Goal: Task Accomplishment & Management: Complete application form

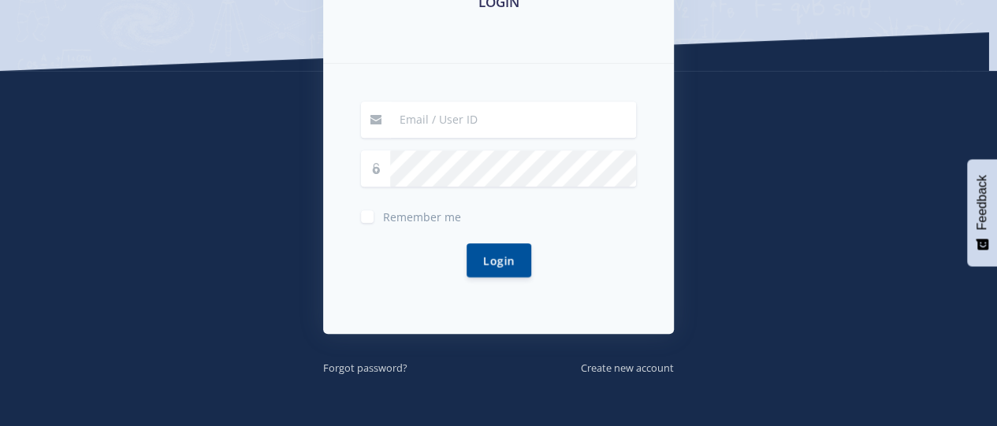
scroll to position [331, 0]
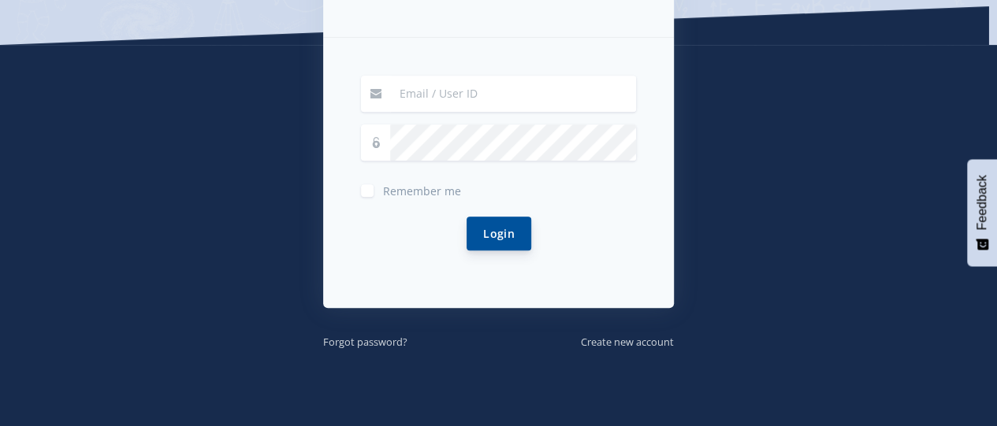
type input "aaminah.goga@gmail.com"
click at [497, 236] on button "Login" at bounding box center [499, 234] width 65 height 34
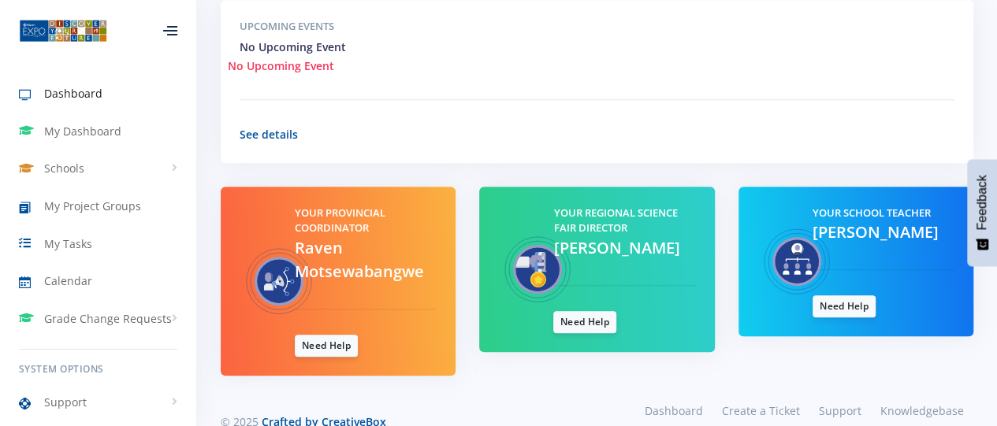
scroll to position [631, 0]
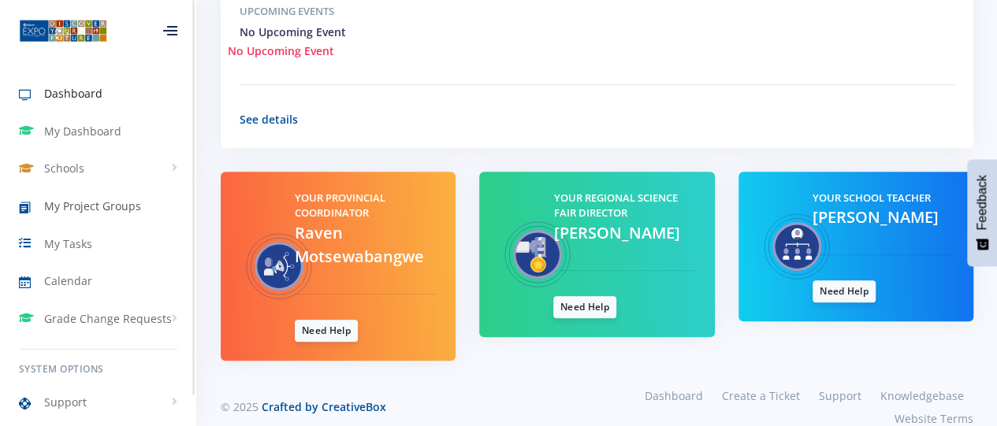
click at [120, 212] on span "My Project Groups" at bounding box center [92, 206] width 97 height 17
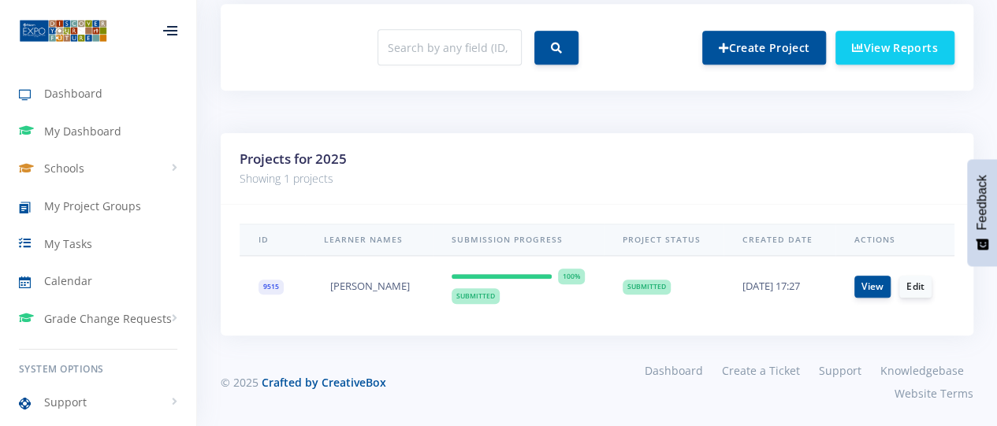
scroll to position [635, 0]
click at [880, 286] on link "View" at bounding box center [872, 285] width 36 height 22
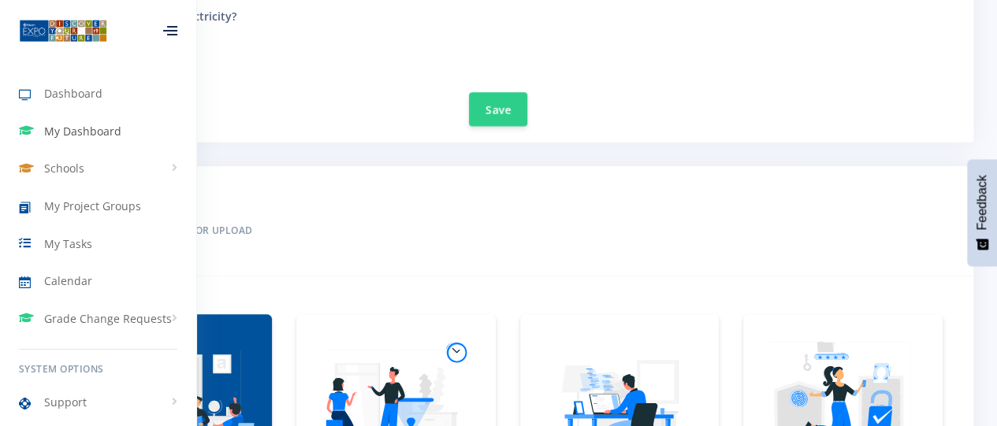
scroll to position [1103, 0]
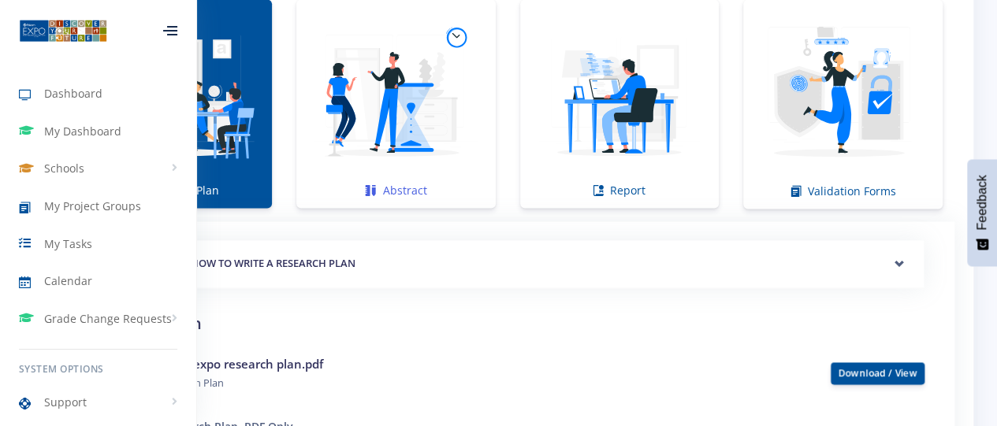
click at [440, 138] on img at bounding box center [395, 95] width 173 height 173
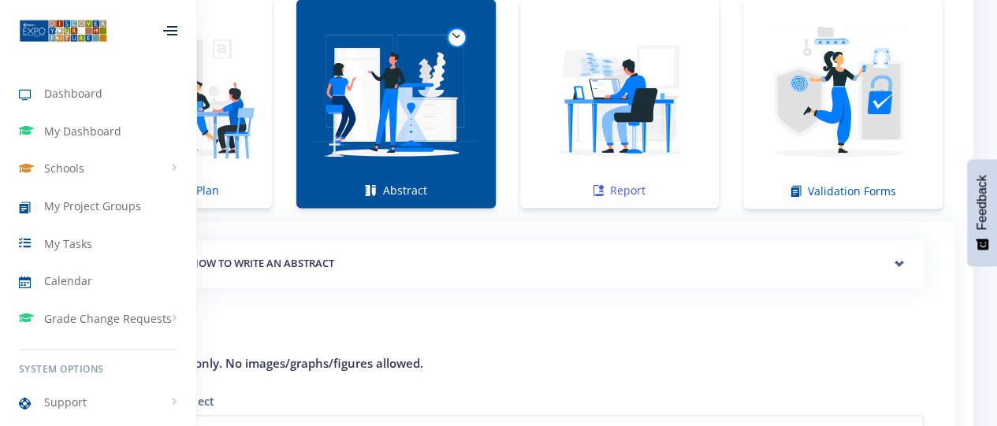
click at [609, 160] on img at bounding box center [619, 95] width 173 height 173
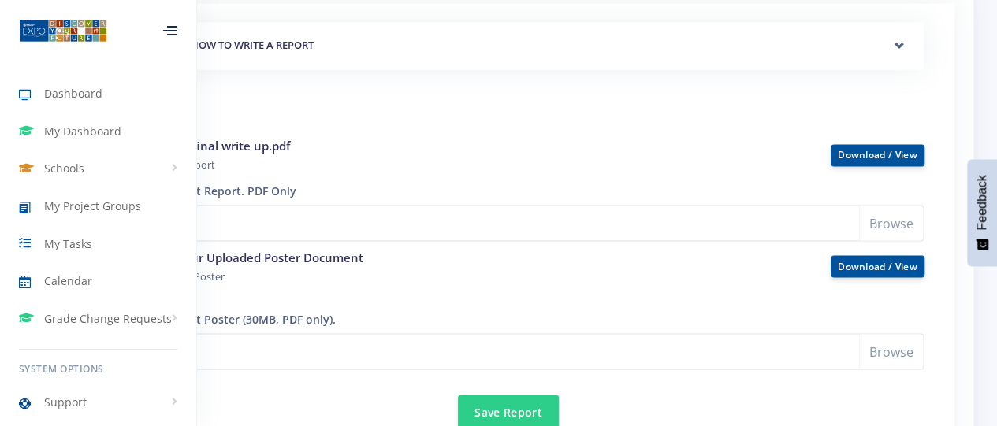
scroll to position [1340, 0]
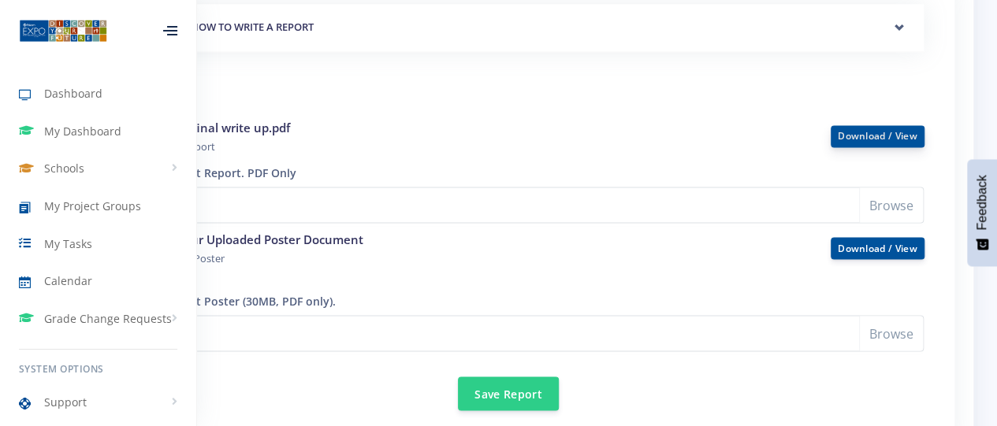
click at [872, 135] on link "Download / View" at bounding box center [878, 135] width 80 height 13
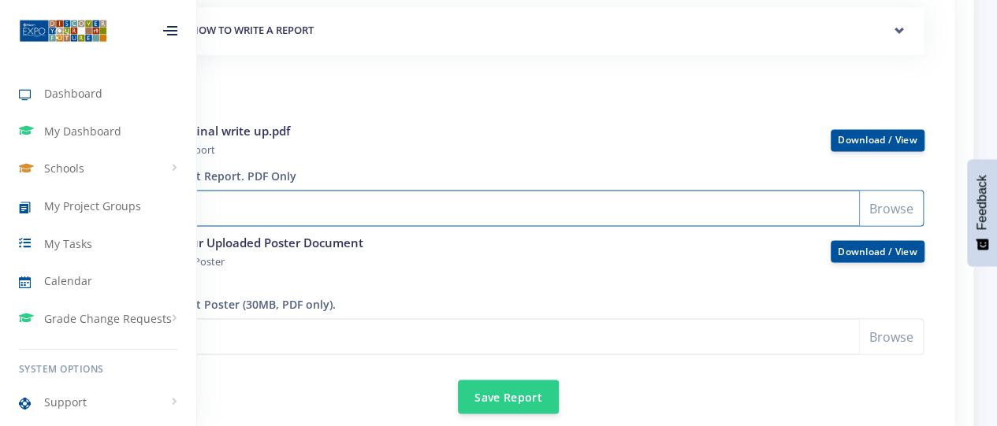
click at [900, 202] on input "Select File" at bounding box center [508, 208] width 832 height 36
type input "C:\fakepath\science write up 2.pdf"
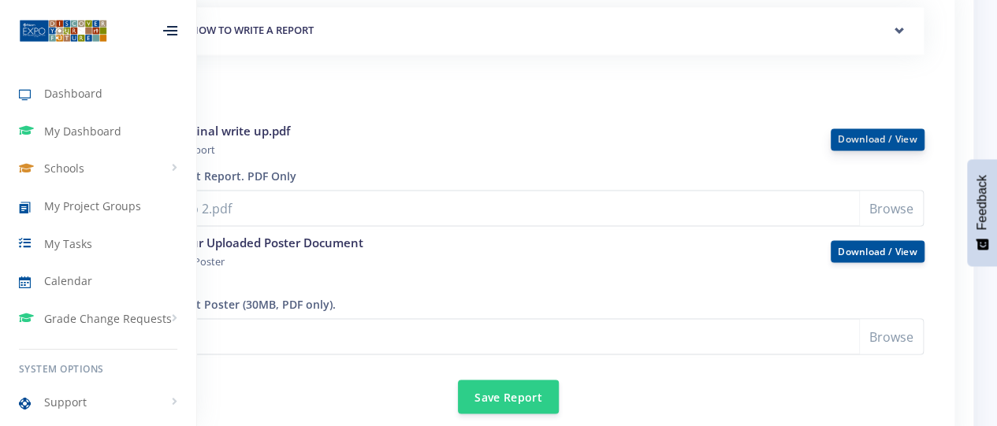
click at [875, 142] on link "Download / View" at bounding box center [878, 138] width 80 height 13
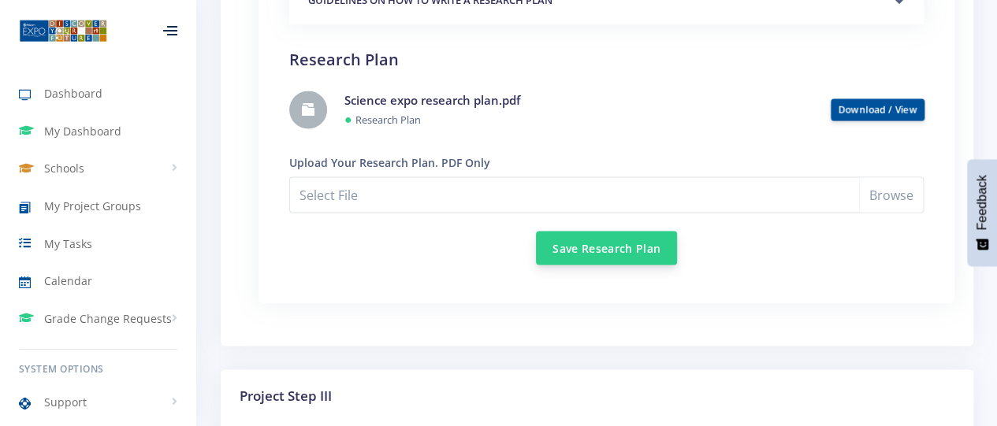
scroll to position [1179, 0]
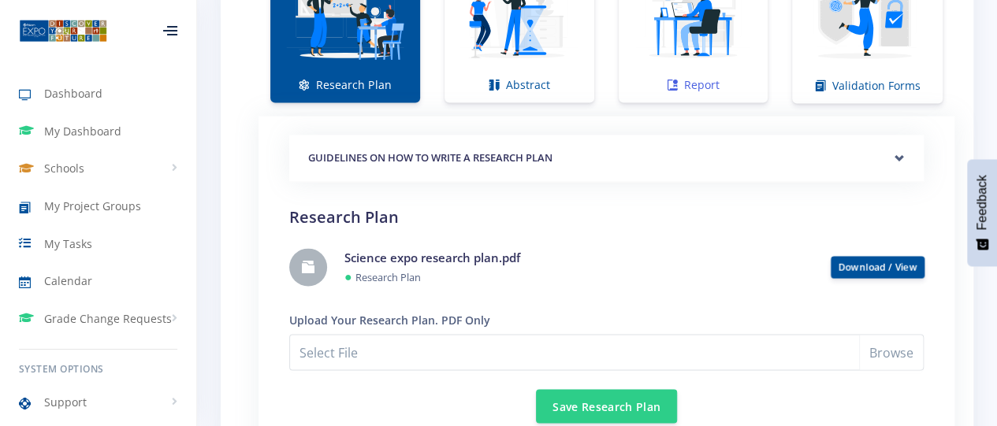
click at [692, 70] on img at bounding box center [693, 14] width 125 height 125
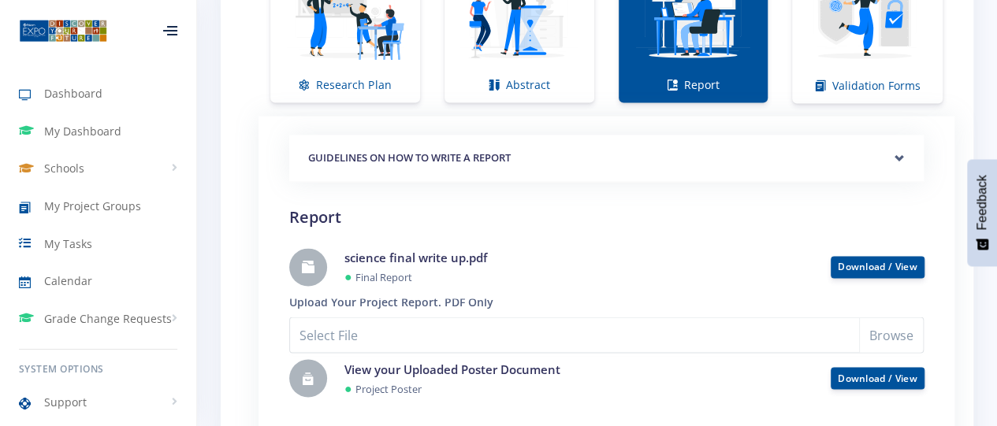
scroll to position [1258, 0]
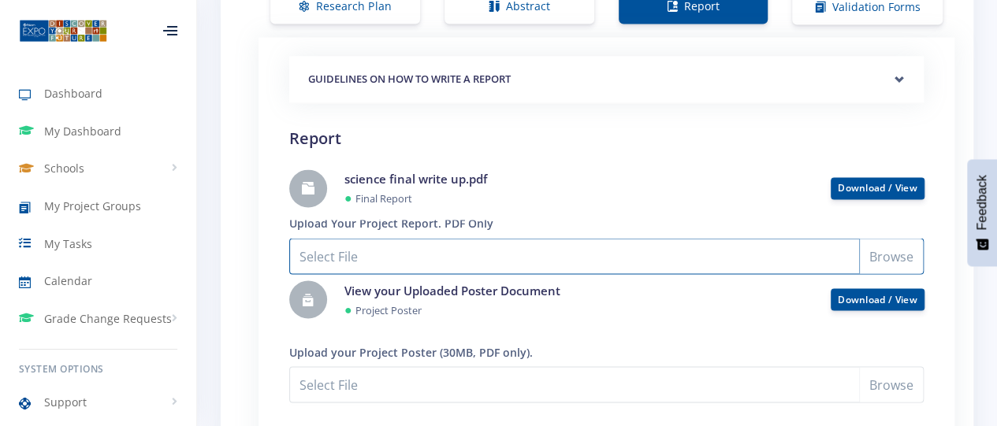
click at [873, 244] on input "Select File" at bounding box center [606, 256] width 635 height 36
type input "C:\fakepath\science write up 2.pdf"
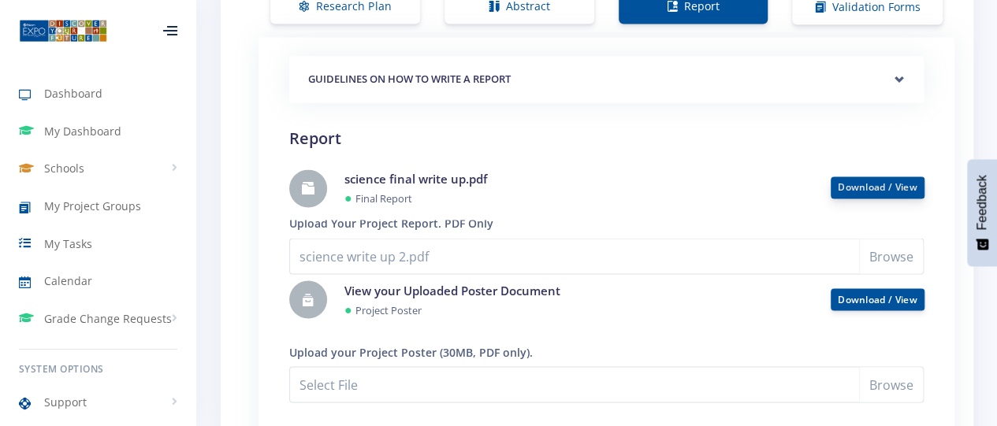
click at [862, 188] on link "Download / View" at bounding box center [878, 186] width 80 height 13
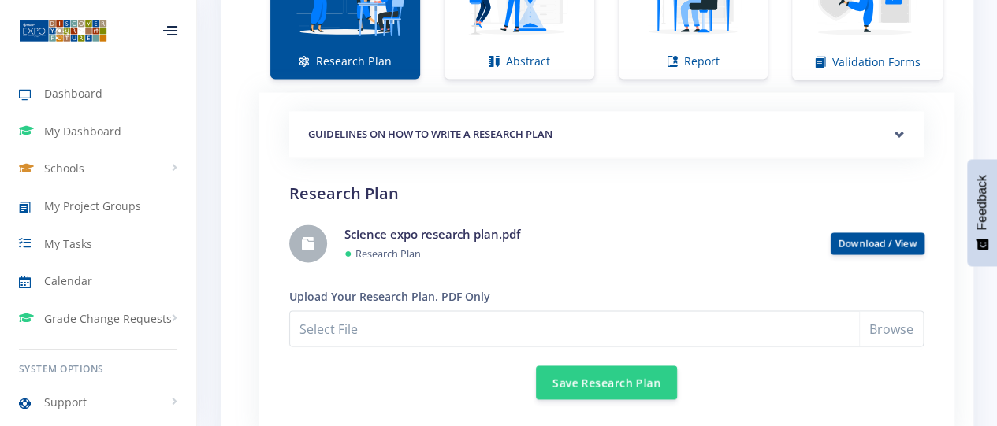
scroll to position [1179, 0]
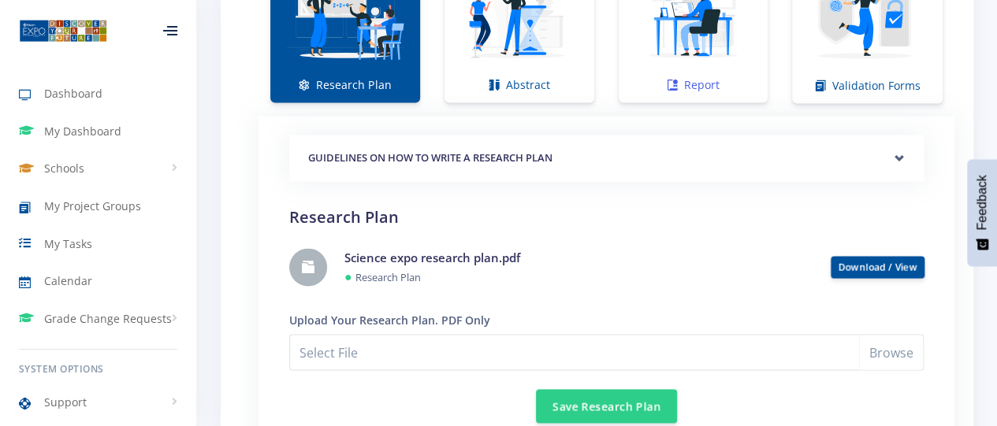
click at [709, 33] on img at bounding box center [693, 14] width 125 height 125
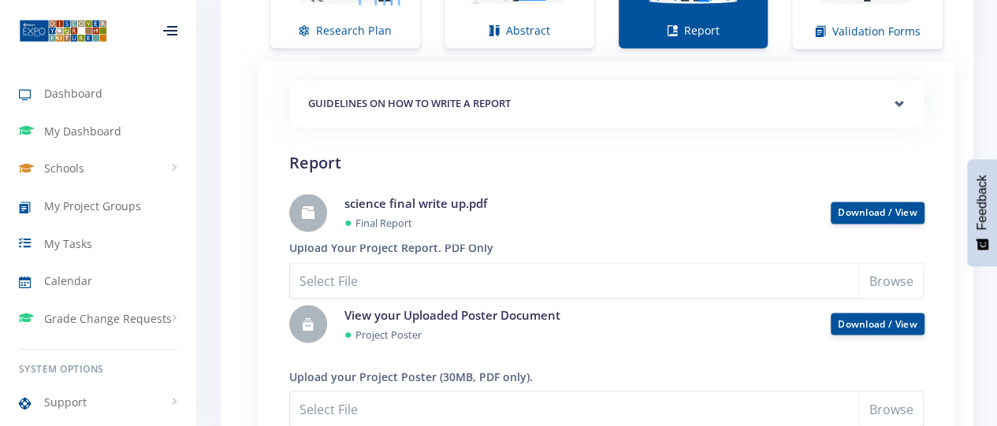
scroll to position [1258, 0]
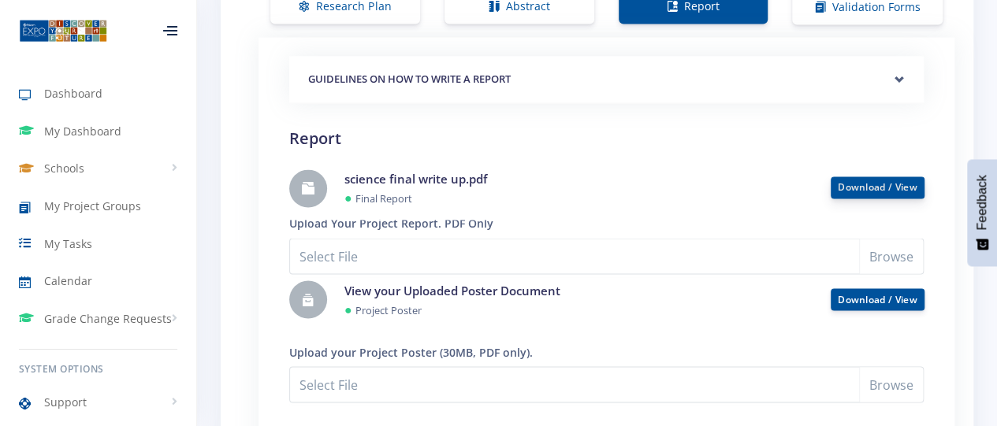
click at [880, 190] on link "Download / View" at bounding box center [878, 186] width 80 height 13
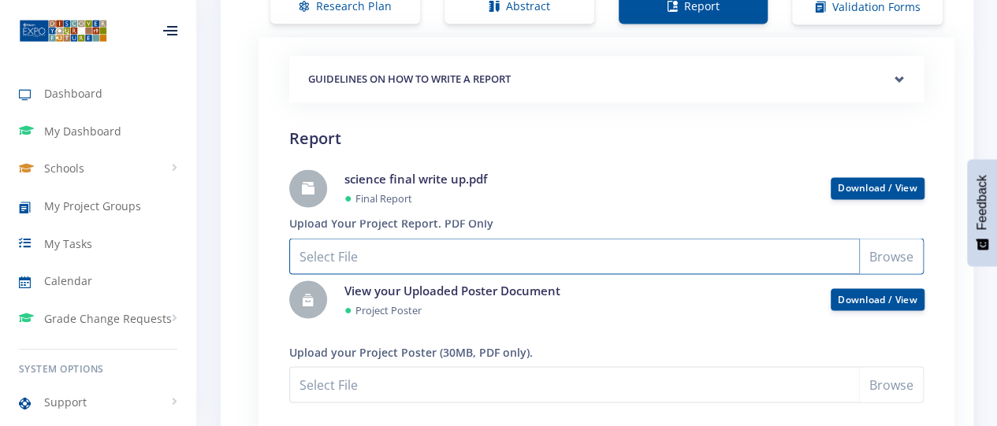
click at [873, 252] on input "Select File" at bounding box center [606, 256] width 635 height 36
type input "C:\fakepath\science write up 2.pdf"
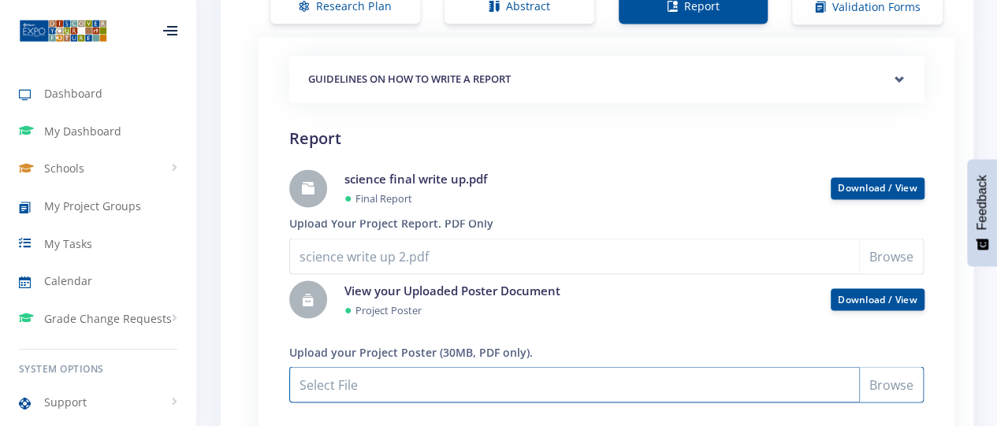
click at [900, 385] on input "science write up 2.pdf" at bounding box center [606, 385] width 635 height 36
type input "C:\fakepath\science poster board 2.pdf"
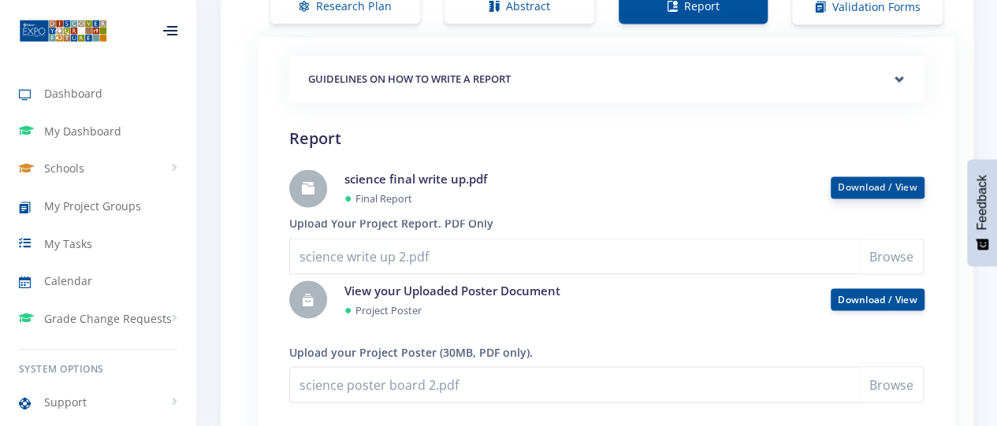
click at [862, 188] on link "Download / View" at bounding box center [878, 186] width 80 height 13
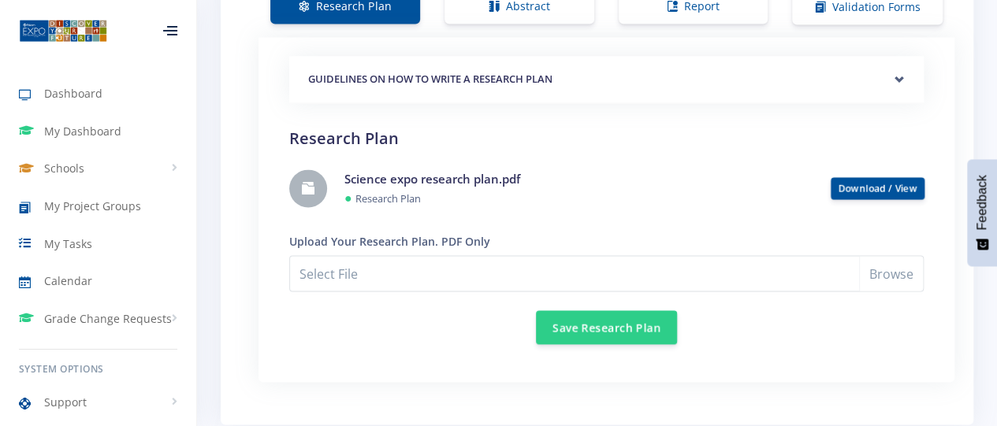
scroll to position [12, 12]
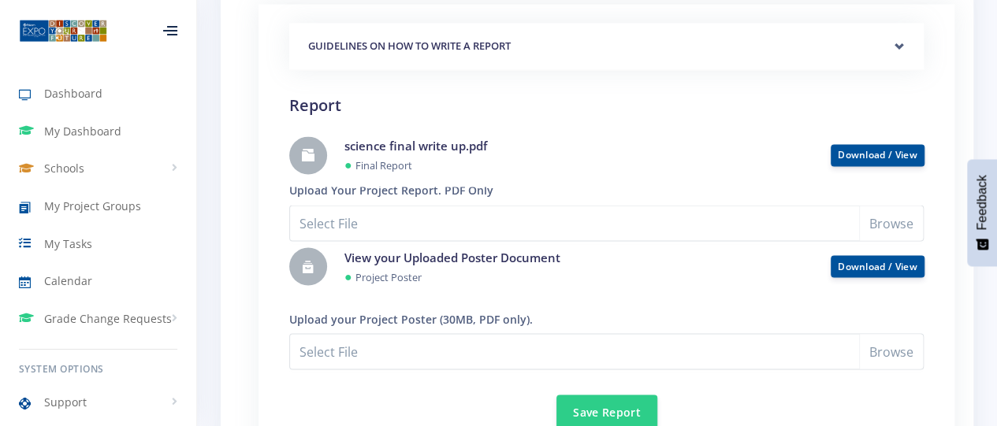
scroll to position [1258, 0]
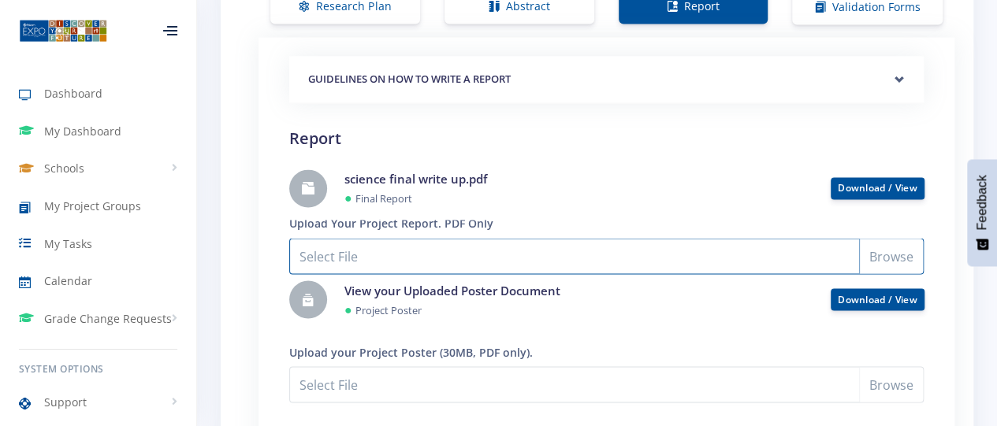
click at [881, 255] on input "Select File" at bounding box center [606, 256] width 635 height 36
type input "C:\fakepath\science write up 2.pdf"
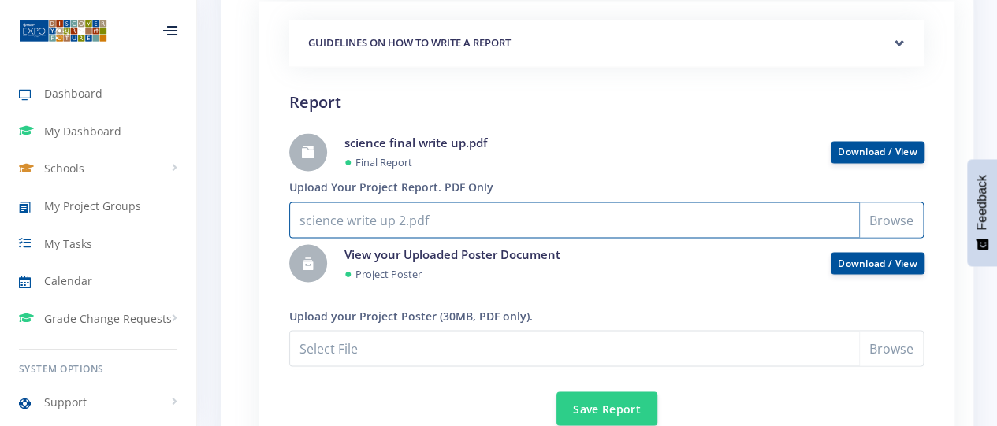
scroll to position [1337, 0]
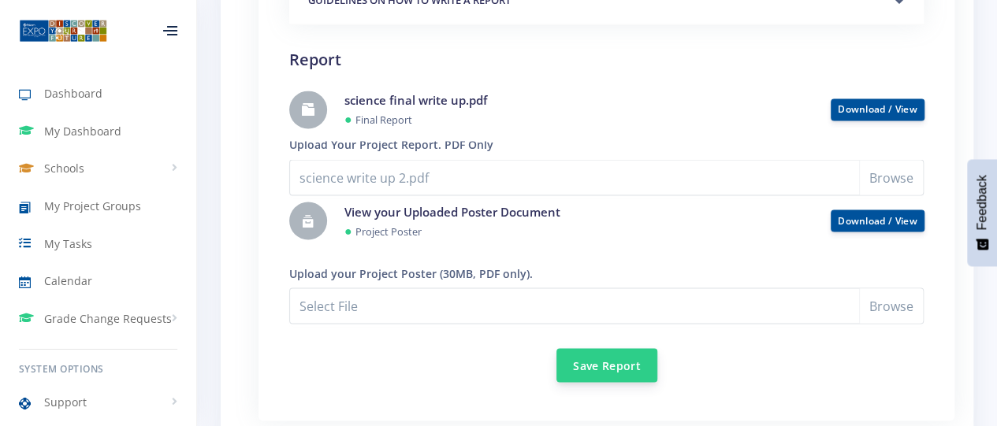
click at [604, 363] on button "Save Report" at bounding box center [606, 365] width 101 height 34
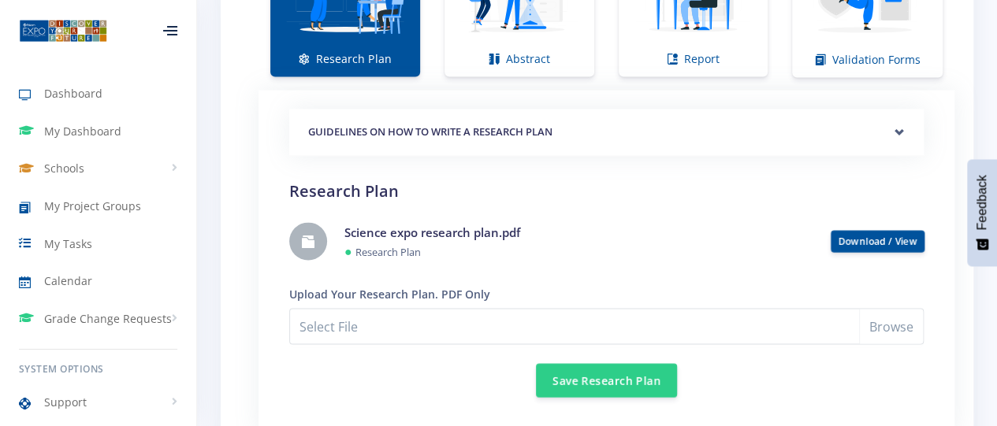
scroll to position [1261, 0]
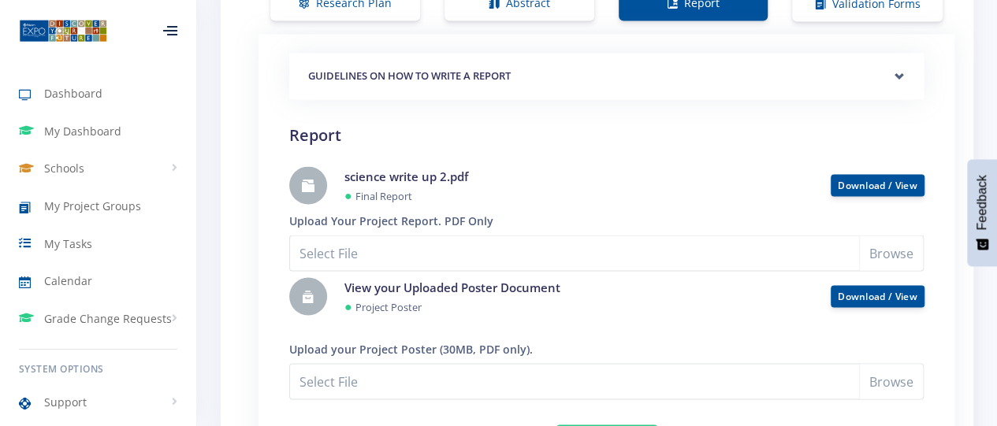
scroll to position [1340, 0]
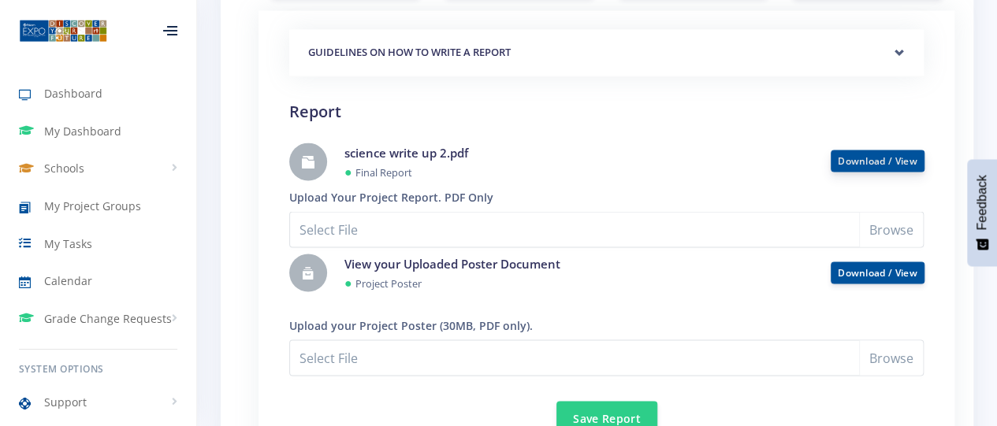
click at [888, 159] on link "Download / View" at bounding box center [878, 160] width 80 height 13
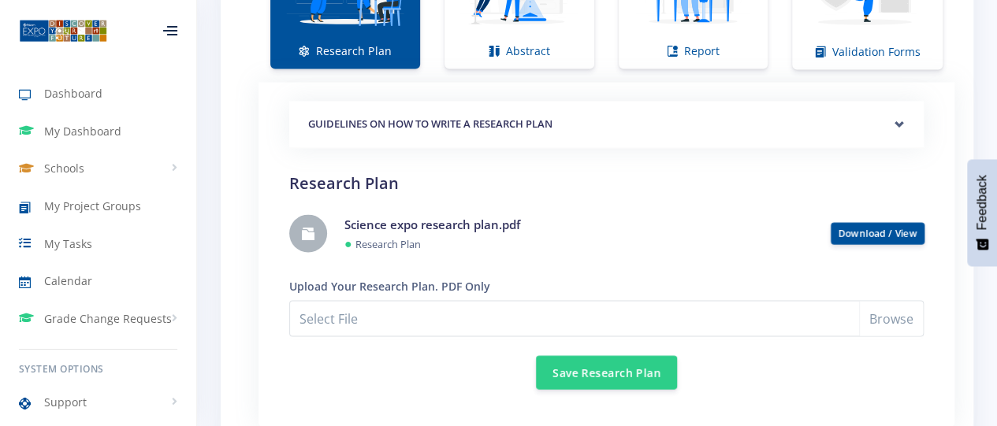
scroll to position [1182, 0]
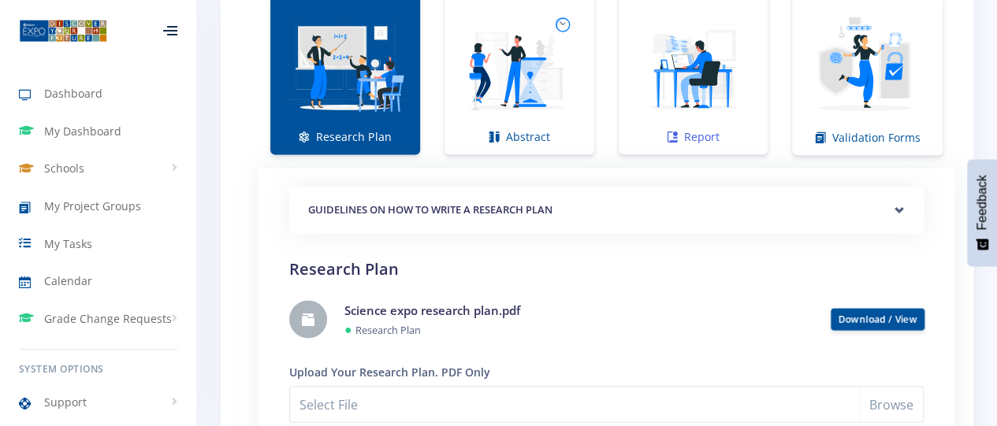
click at [685, 116] on img at bounding box center [693, 66] width 125 height 125
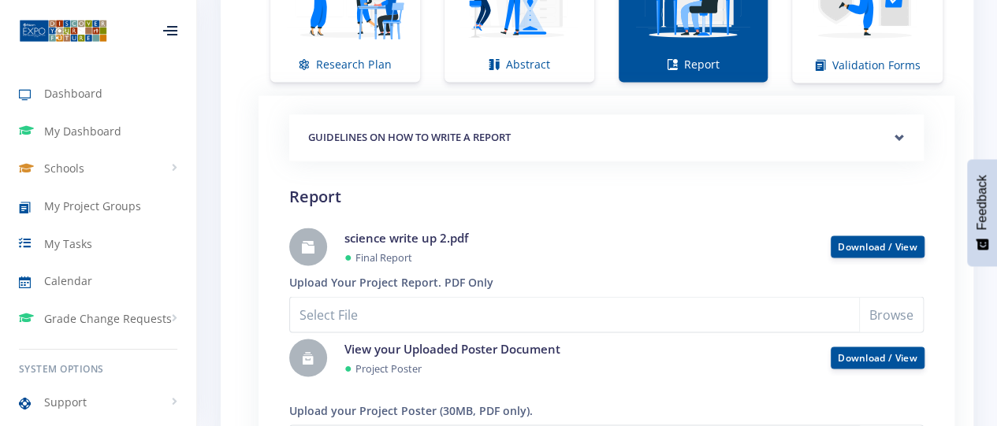
scroll to position [1419, 0]
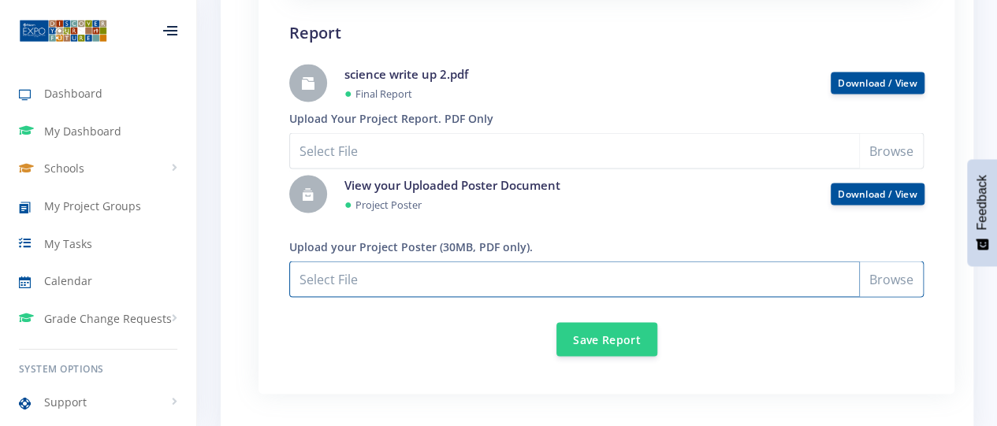
click at [891, 277] on input "Select File" at bounding box center [606, 279] width 635 height 36
type input "C:\fakepath\science poster board 2.pdf"
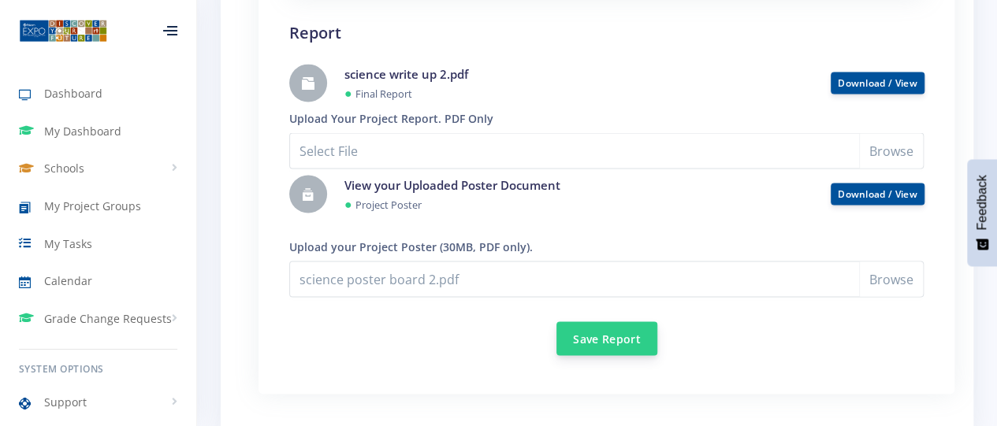
click at [616, 347] on button "Save Report" at bounding box center [606, 339] width 101 height 34
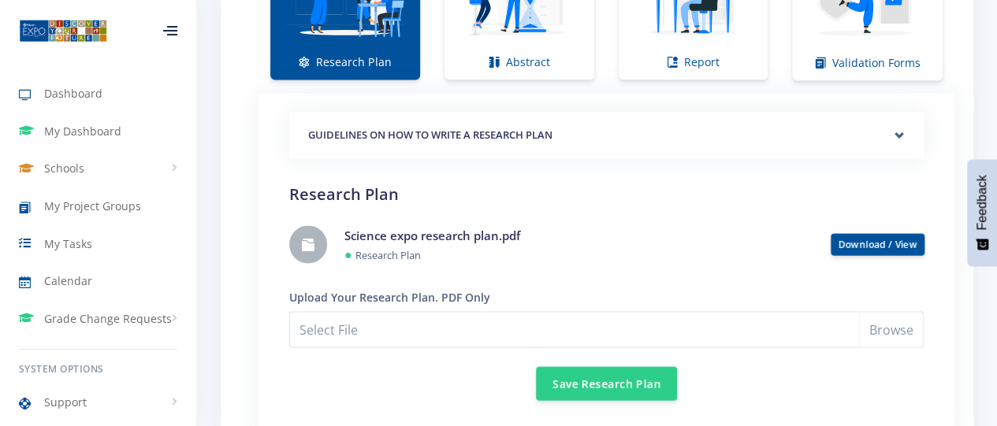
scroll to position [1261, 0]
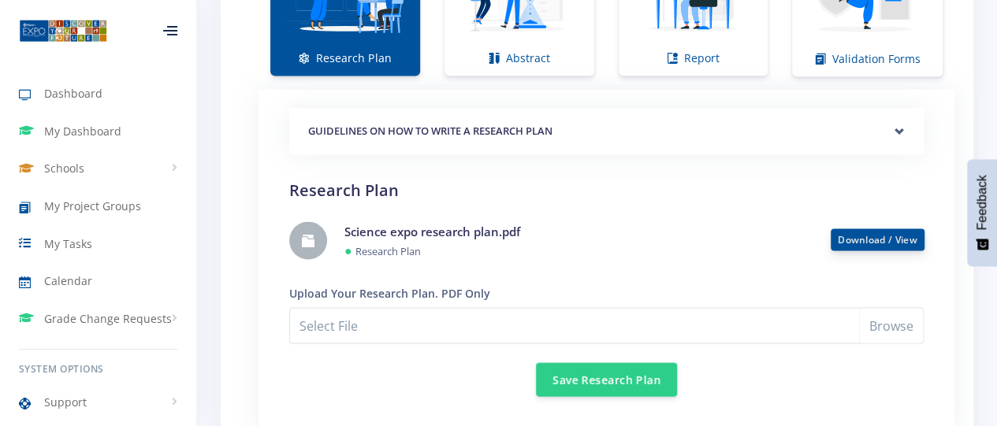
click at [884, 240] on link "Download / View" at bounding box center [878, 239] width 80 height 13
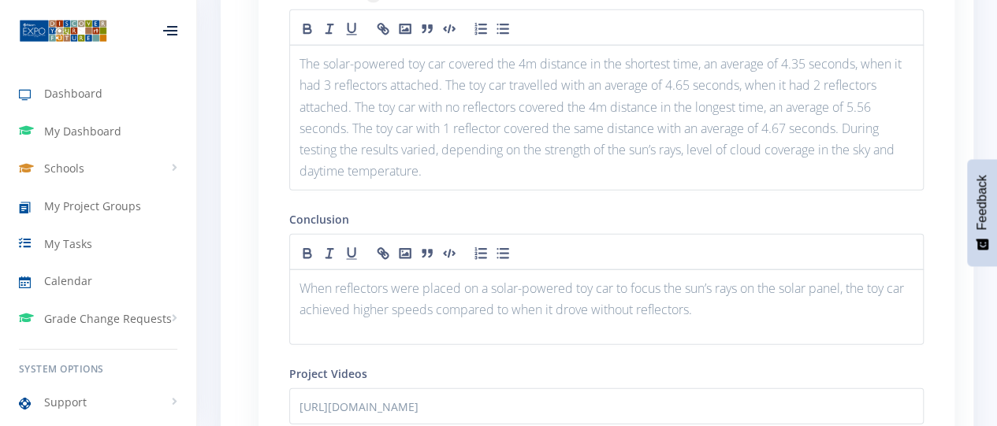
scroll to position [1970, 0]
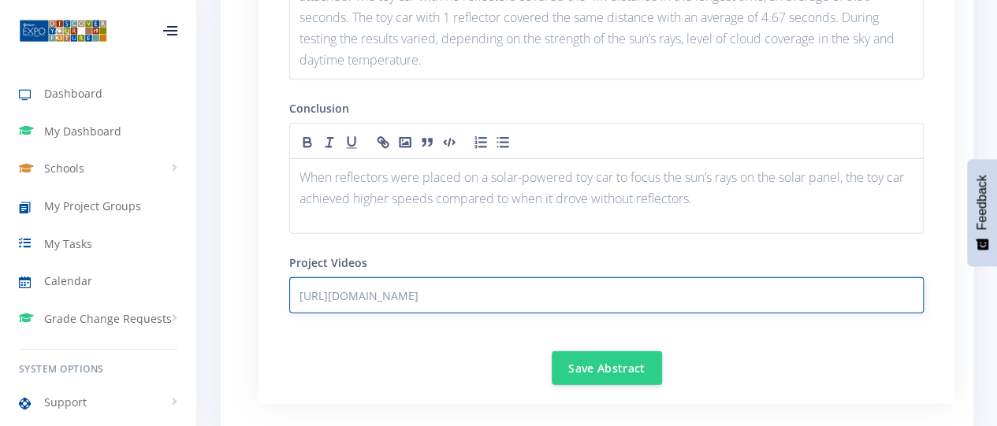
drag, startPoint x: 545, startPoint y: 290, endPoint x: 290, endPoint y: 281, distance: 255.5
click at [290, 281] on input "[URL][DOMAIN_NAME]" at bounding box center [606, 295] width 635 height 36
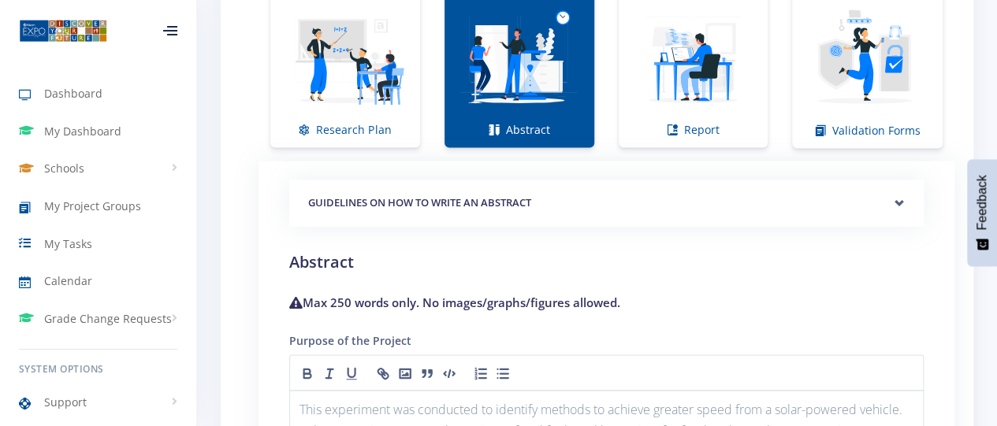
scroll to position [1103, 0]
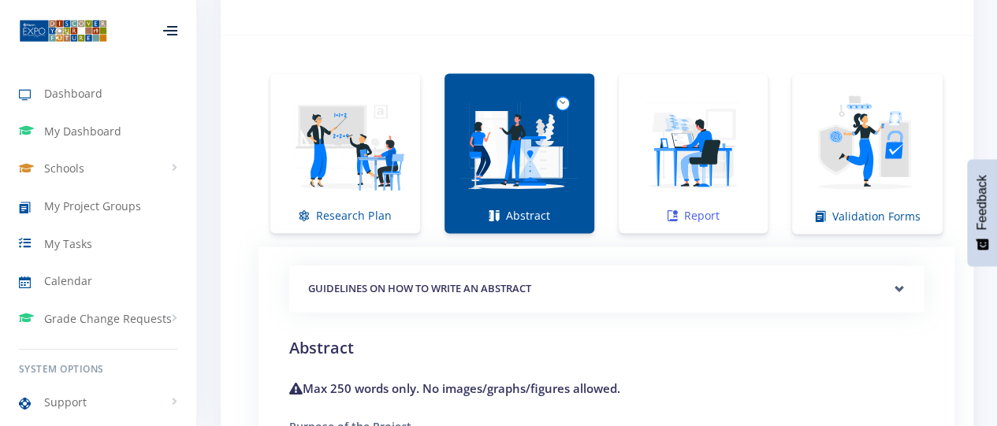
drag, startPoint x: 664, startPoint y: 190, endPoint x: 651, endPoint y: 189, distance: 12.6
click at [663, 190] on img at bounding box center [693, 145] width 125 height 125
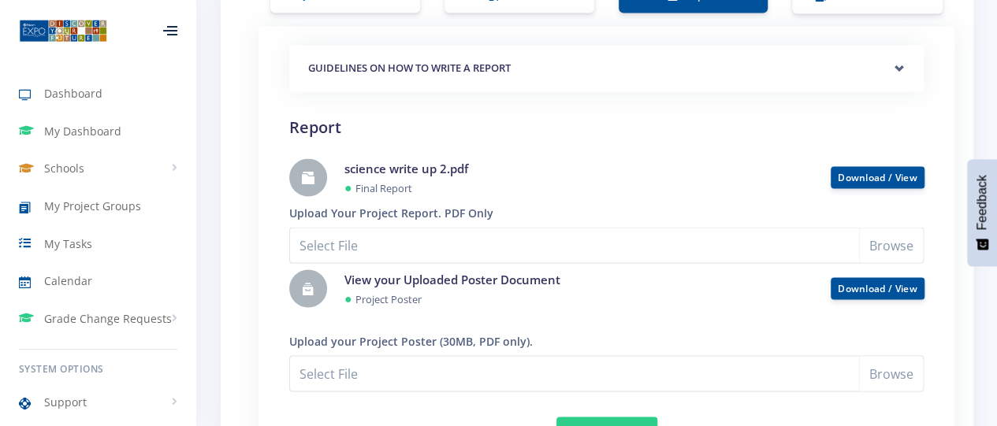
scroll to position [1340, 0]
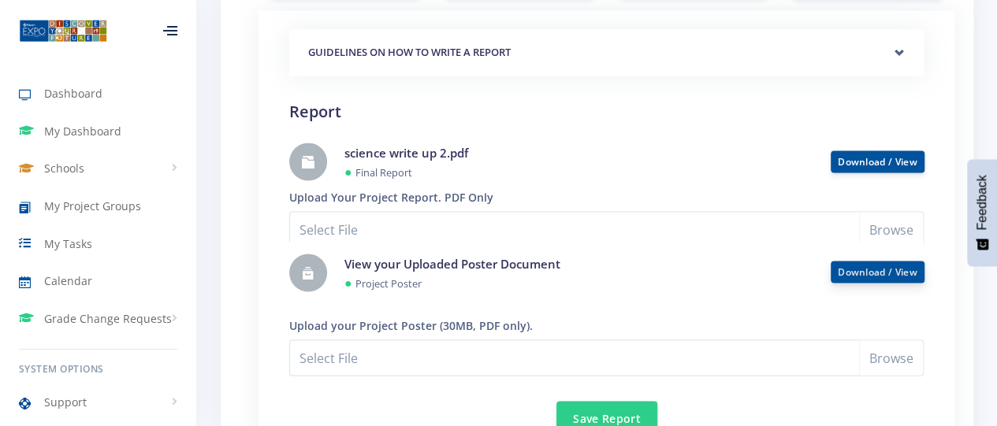
click at [876, 272] on link "Download / View" at bounding box center [878, 271] width 80 height 13
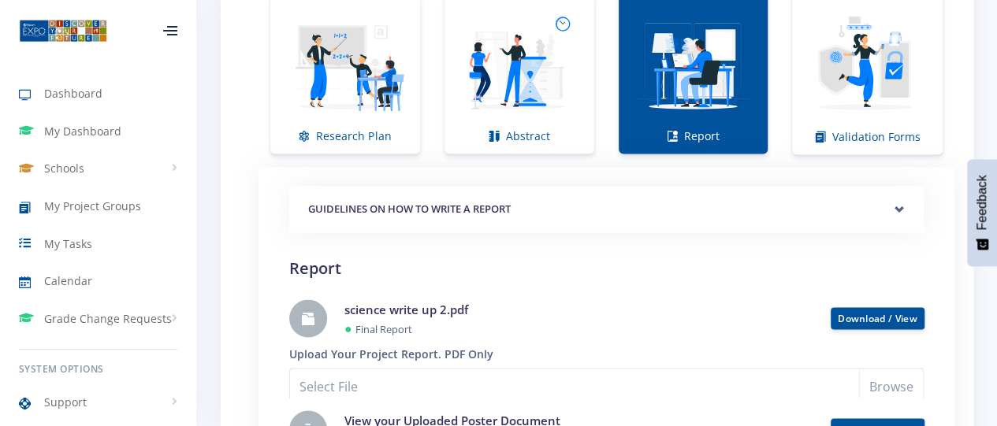
scroll to position [1182, 0]
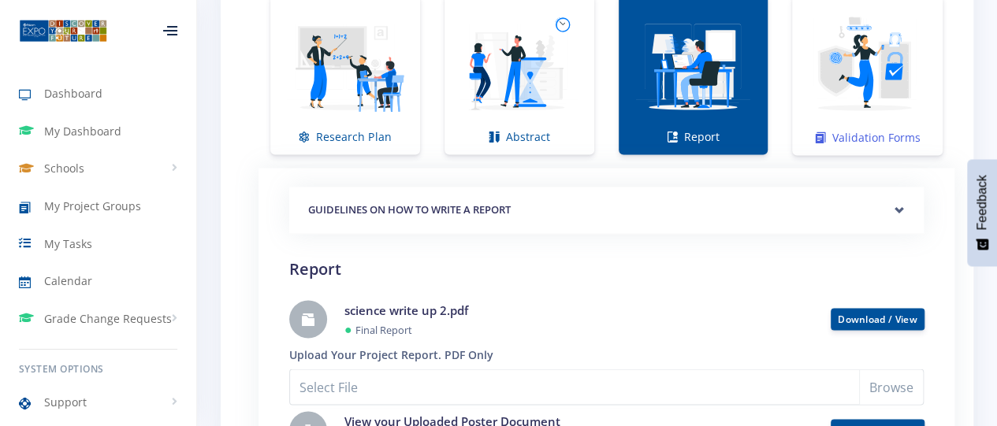
click at [834, 114] on img at bounding box center [867, 66] width 125 height 125
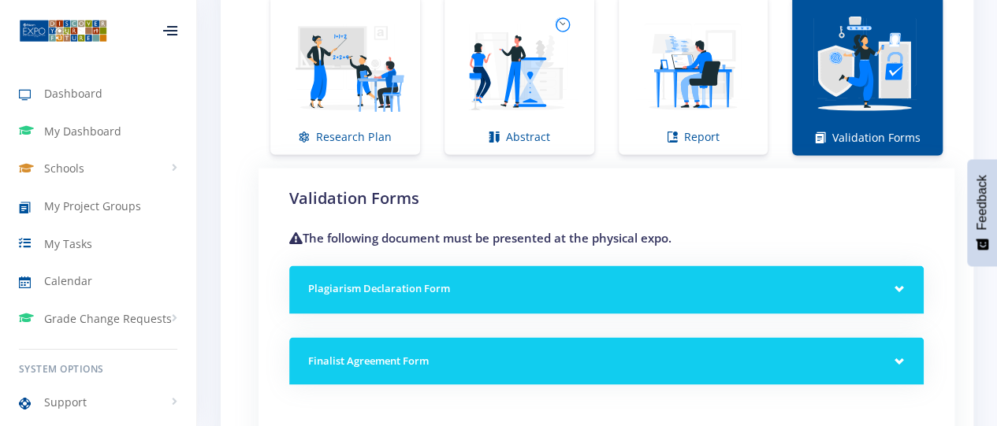
scroll to position [1261, 0]
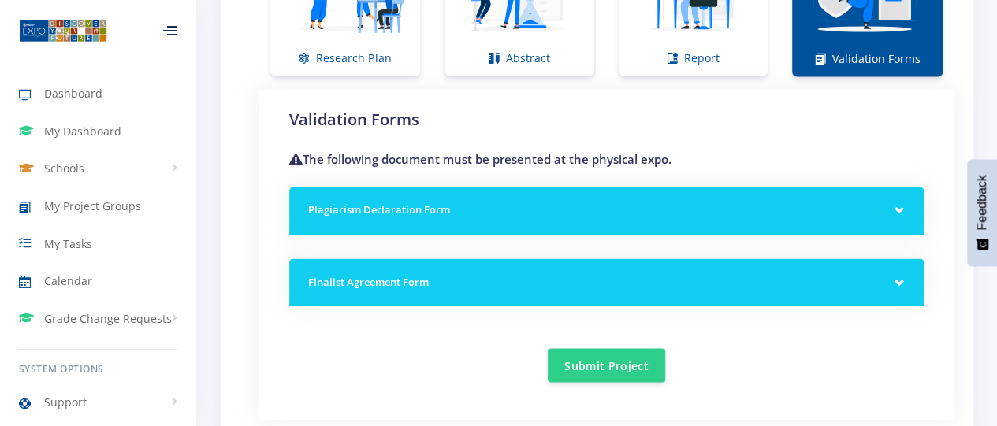
click at [631, 214] on h5 "Plagiarism Declaration Form" at bounding box center [606, 211] width 597 height 16
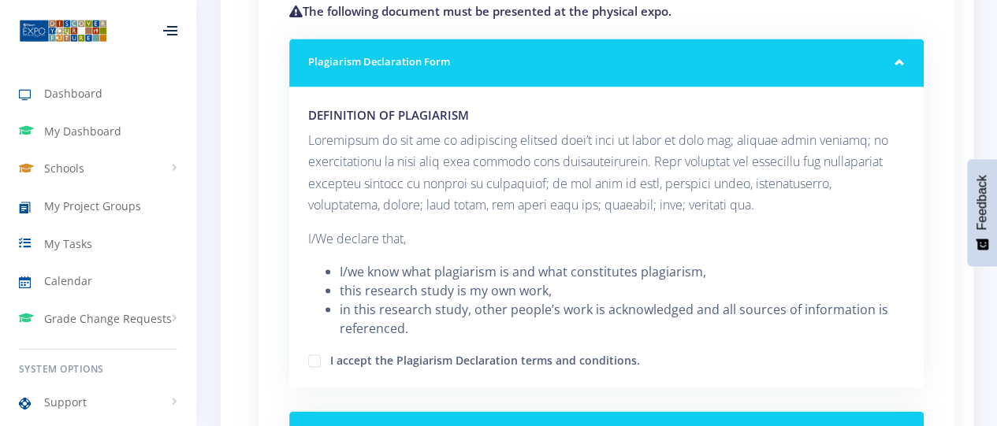
scroll to position [1576, 0]
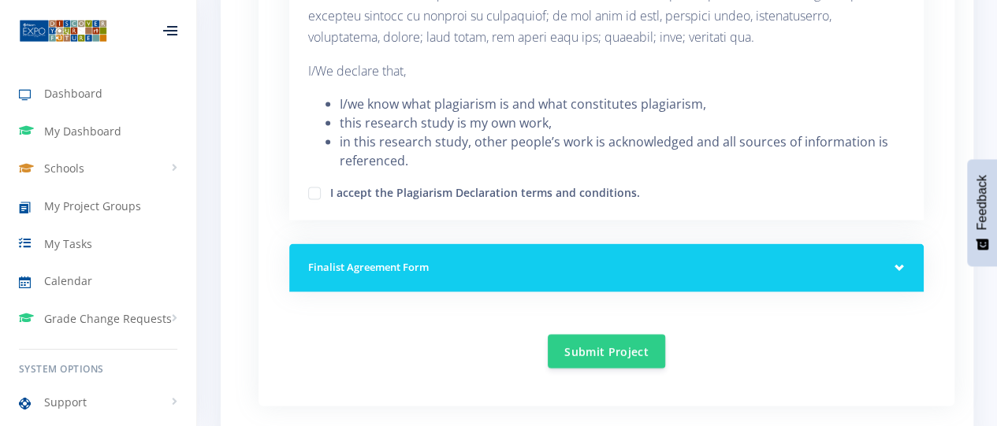
click at [330, 194] on label "I accept the Plagiarism Declaration terms and conditions." at bounding box center [485, 190] width 310 height 13
click at [330, 193] on input "I accept the Plagiarism Declaration terms and conditions." at bounding box center [335, 188] width 10 height 10
checkbox input "true"
click at [448, 254] on div "Finalist Agreement Form" at bounding box center [606, 268] width 635 height 48
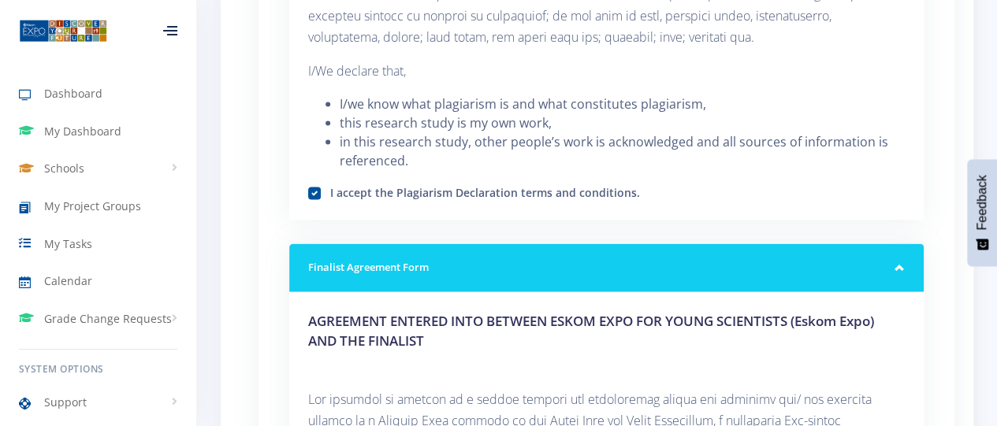
click at [467, 255] on div "Finalist Agreement Form" at bounding box center [606, 268] width 635 height 48
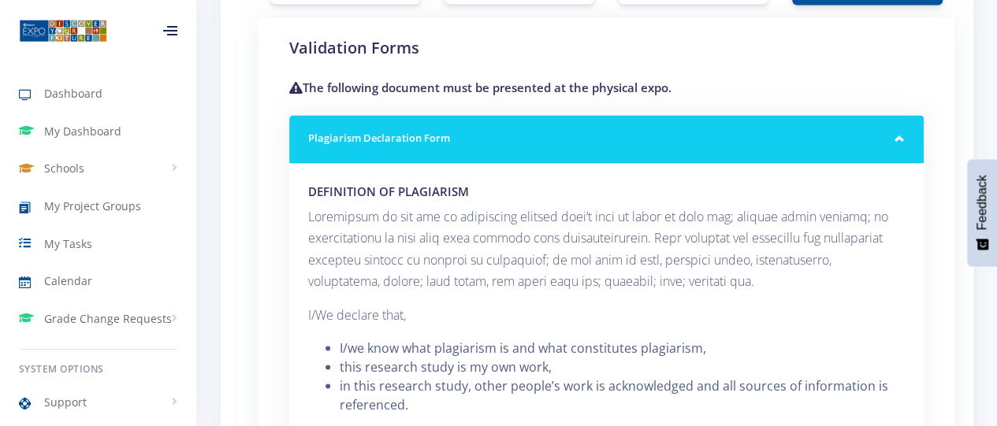
scroll to position [1261, 0]
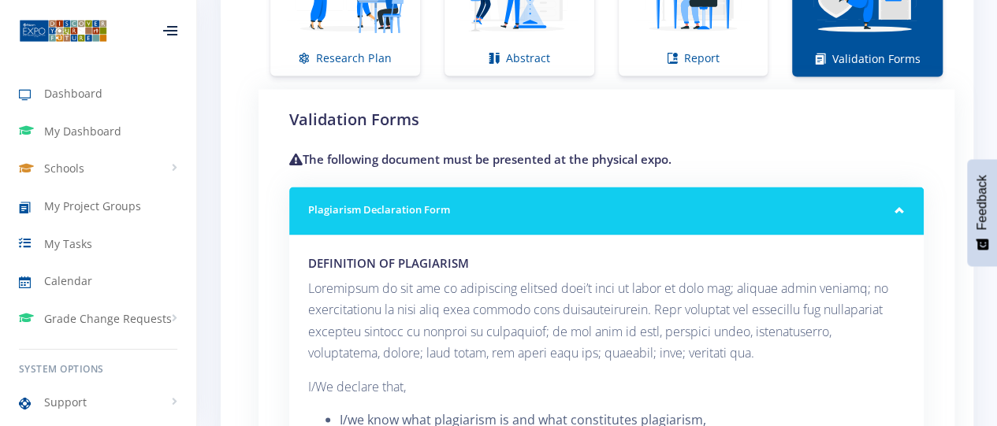
click at [477, 212] on h5 "Plagiarism Declaration Form" at bounding box center [606, 211] width 597 height 16
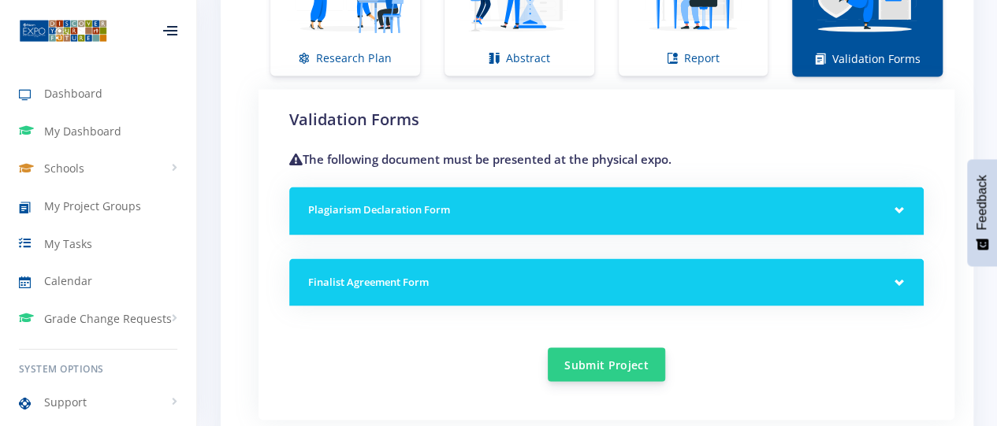
click at [608, 363] on button "Submit Project" at bounding box center [606, 365] width 117 height 34
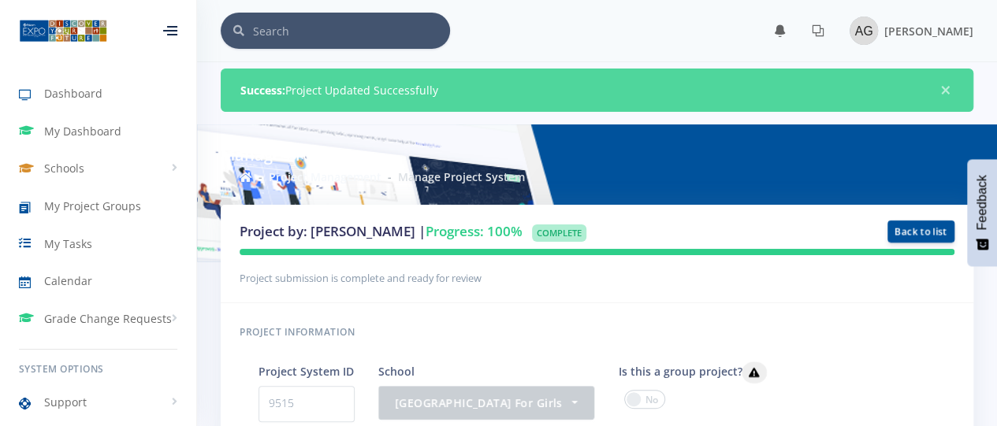
scroll to position [12, 12]
